Goal: Find specific page/section: Locate a particular part of the current website

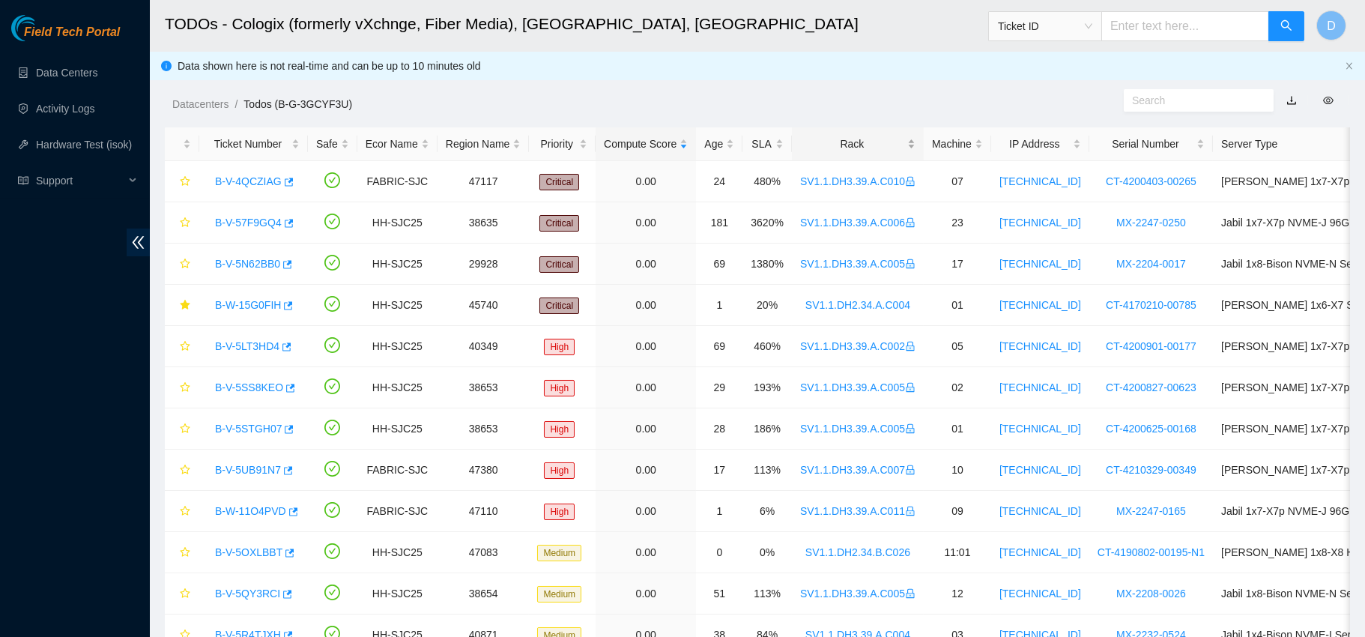
click at [822, 142] on div "Rack" at bounding box center [857, 144] width 115 height 16
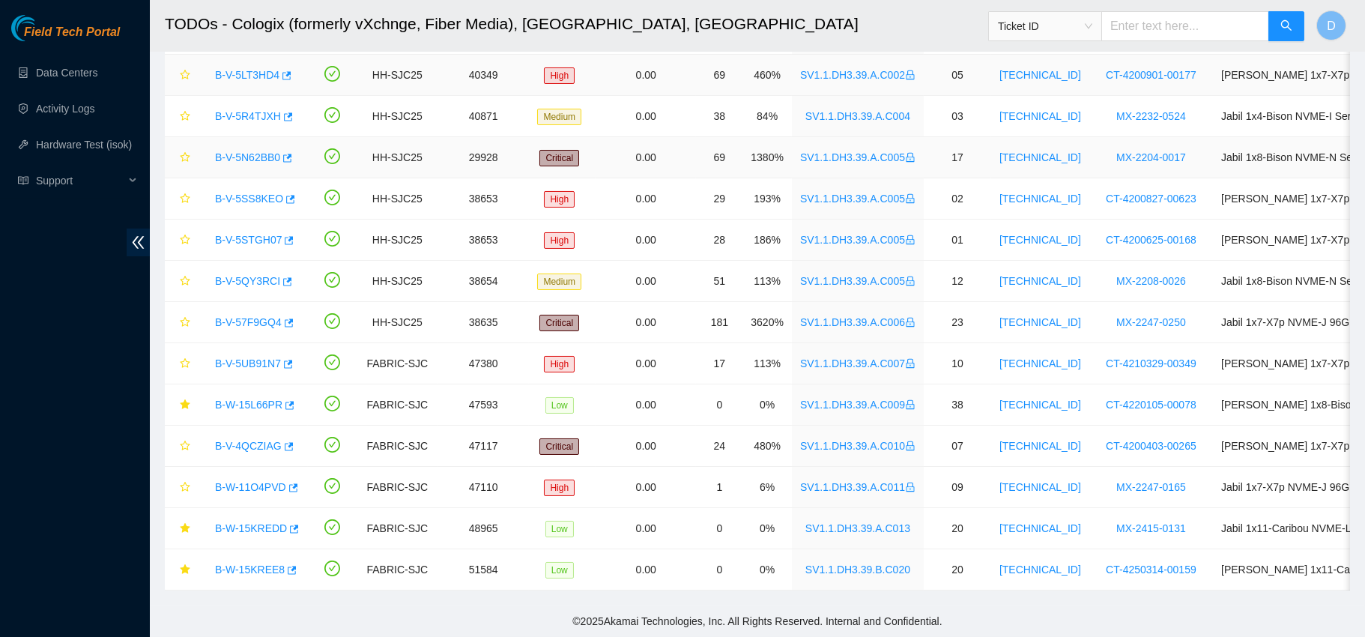
scroll to position [369, 0]
click at [248, 399] on link "B-W-15L66PR" at bounding box center [248, 405] width 67 height 12
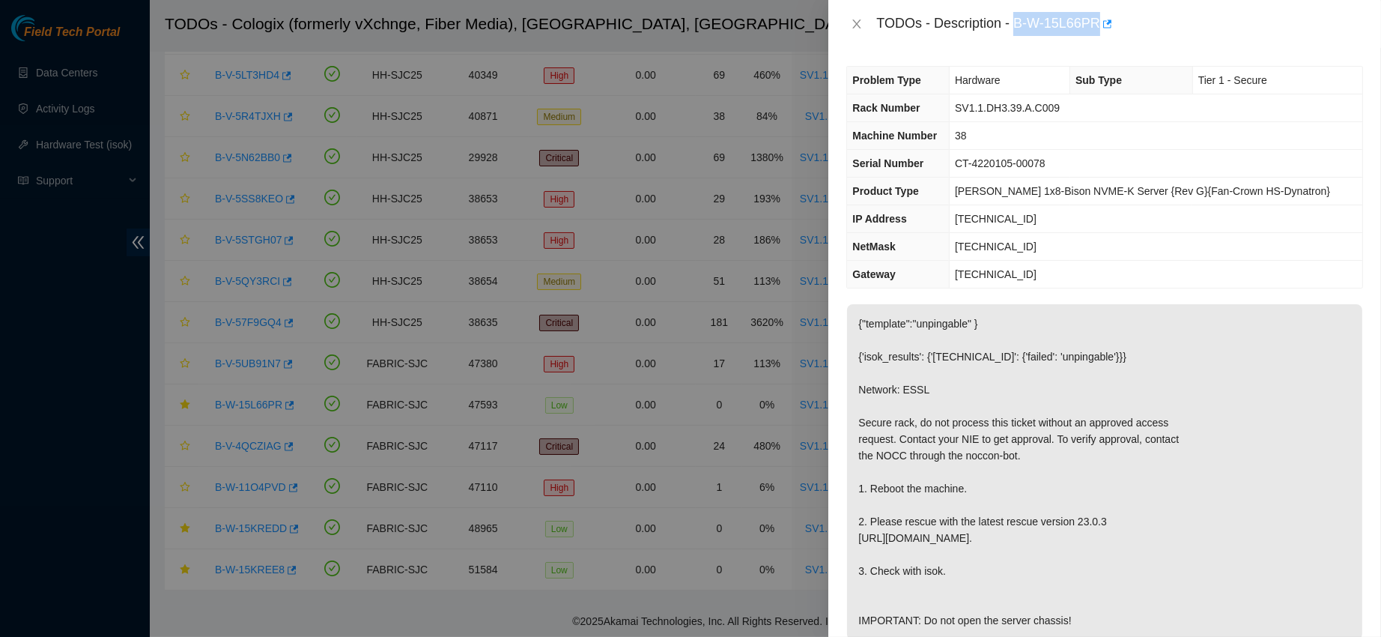
drag, startPoint x: 1064, startPoint y: 11, endPoint x: 1172, endPoint y: 17, distance: 108.0
click at [1172, 17] on div "TODOs - Description - B-W-15L66PR" at bounding box center [1119, 24] width 487 height 24
copy div "B-W-15L66PR"
click at [859, 19] on icon "close" at bounding box center [857, 24] width 12 height 12
